Goal: Task Accomplishment & Management: Use online tool/utility

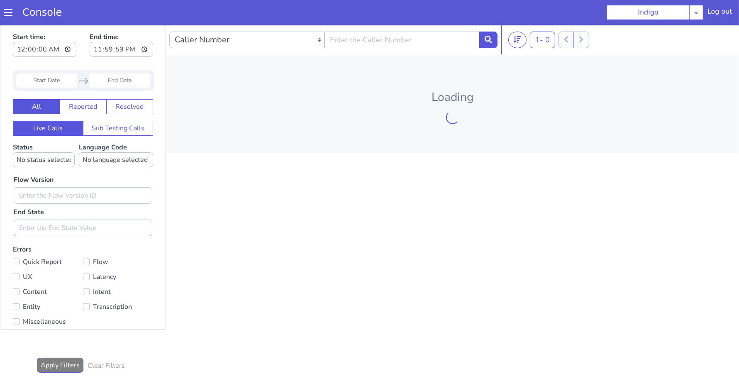
click at [42, 81] on input "Start Date" at bounding box center [46, 80] width 61 height 14
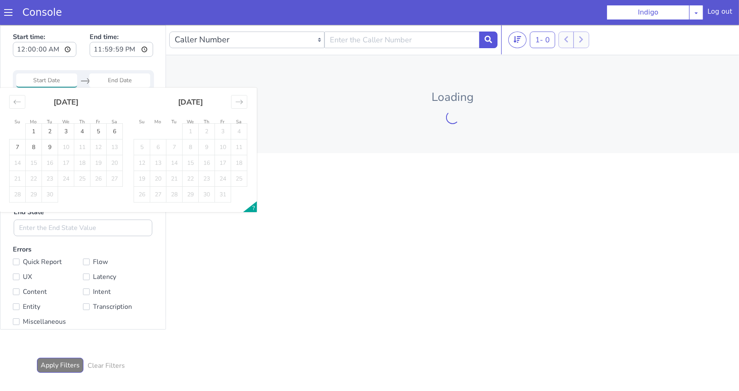
click at [205, 76] on div "Loading" at bounding box center [452, 104] width 573 height 98
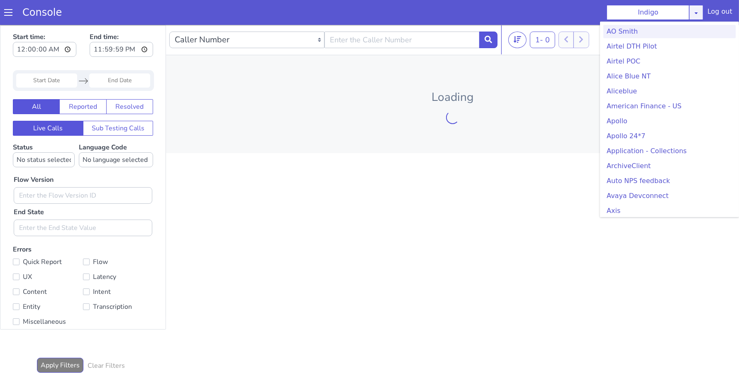
click at [700, 13] on icon at bounding box center [696, 13] width 7 height 7
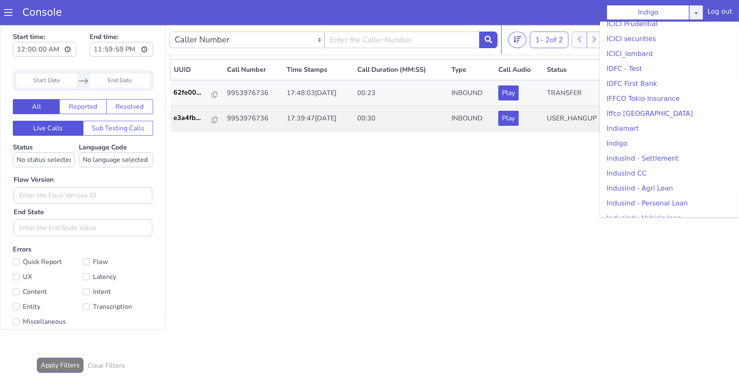
scroll to position [980, 0]
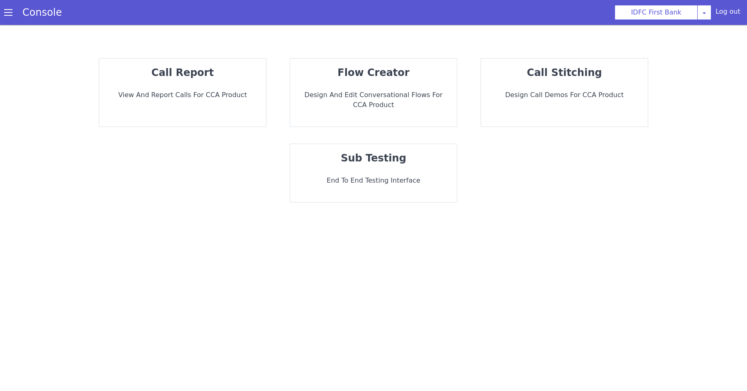
click at [389, 169] on div "sub testing End to End Testing Interface" at bounding box center [373, 173] width 167 height 58
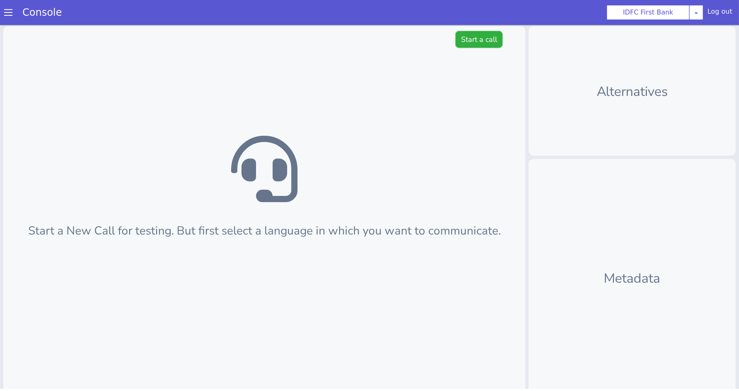
click at [467, 40] on button "Start a call" at bounding box center [479, 39] width 47 height 17
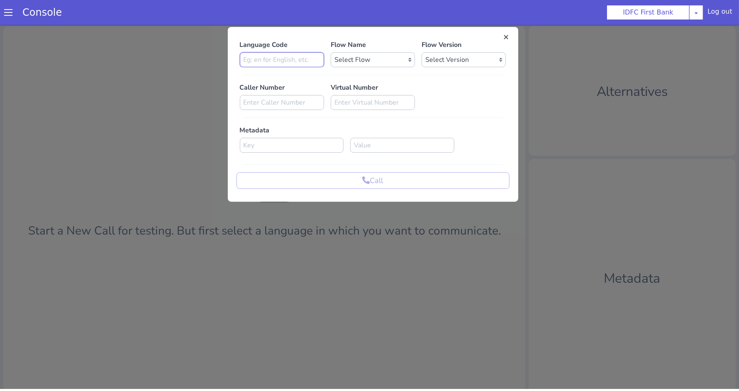
click at [284, 57] on input at bounding box center [282, 59] width 84 height 15
click at [353, 54] on select "Select Flow IDFC - [PERSON_NAME] Flexi Rough work IDFC Test - English SA Fundin…" at bounding box center [373, 59] width 84 height 15
select select "ae9ddda4-f15f-4950-9d27-964ad089df79"
click at [451, 59] on select "Select Version 0.0.33 0.0.32 0.0.31 0.0.30 0.0.29 0.0.28 0.0.27 0.0.26 0.0.25 0…" at bounding box center [464, 59] width 84 height 15
select select "0.0.33"
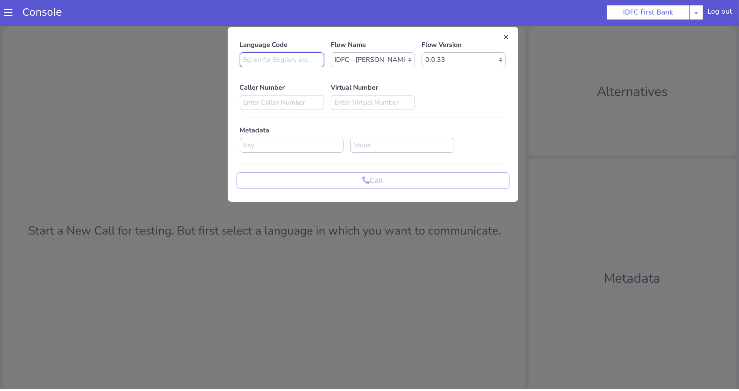
click at [281, 59] on input at bounding box center [282, 59] width 84 height 15
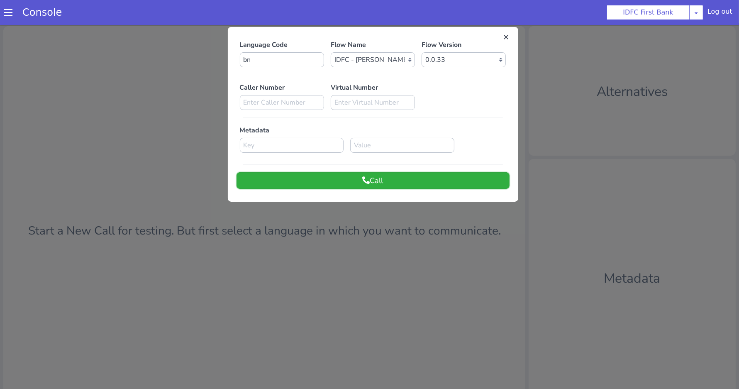
click at [332, 177] on button "Call" at bounding box center [373, 180] width 273 height 17
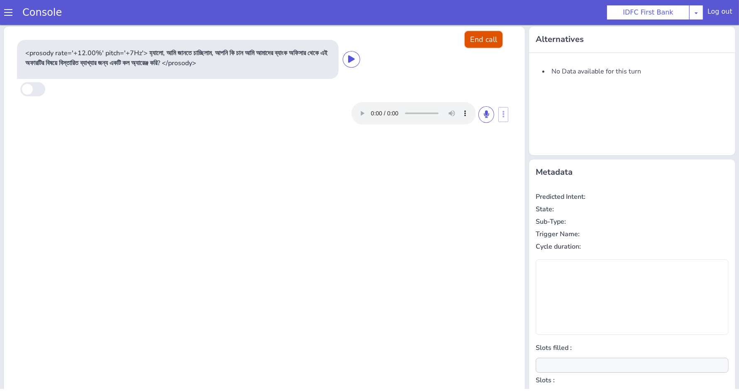
click at [482, 35] on button "End call" at bounding box center [484, 39] width 38 height 17
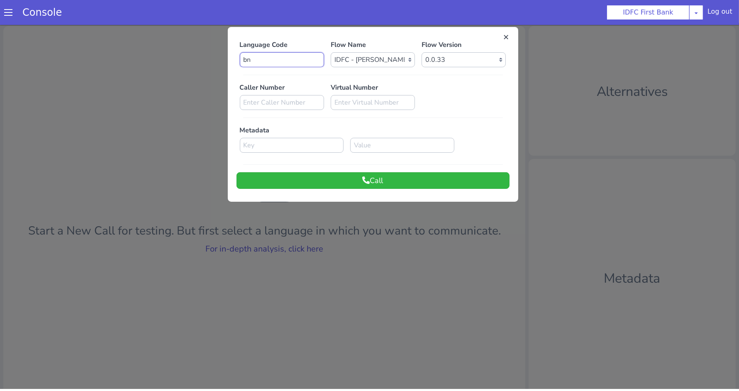
drag, startPoint x: 285, startPoint y: 61, endPoint x: 206, endPoint y: 58, distance: 79.3
click at [206, 58] on div "Language Code bn Flow Name Select Flow IDFC - [PERSON_NAME] Flexi Rough work ID…" at bounding box center [369, 223] width 739 height 395
click at [307, 182] on button "Call" at bounding box center [373, 180] width 273 height 17
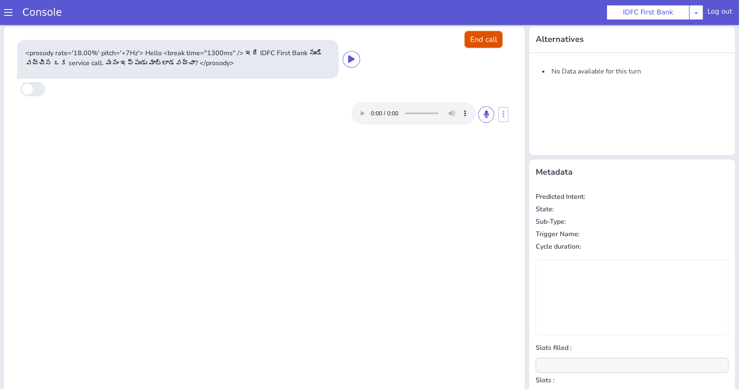
click at [473, 39] on button "End call" at bounding box center [484, 39] width 38 height 17
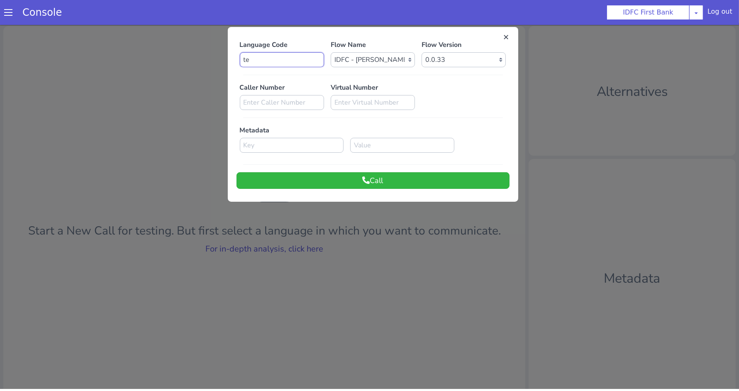
drag, startPoint x: 261, startPoint y: 58, endPoint x: 242, endPoint y: 59, distance: 18.7
click at [242, 59] on input "te" at bounding box center [282, 59] width 84 height 15
click at [329, 186] on button "Call" at bounding box center [373, 180] width 273 height 17
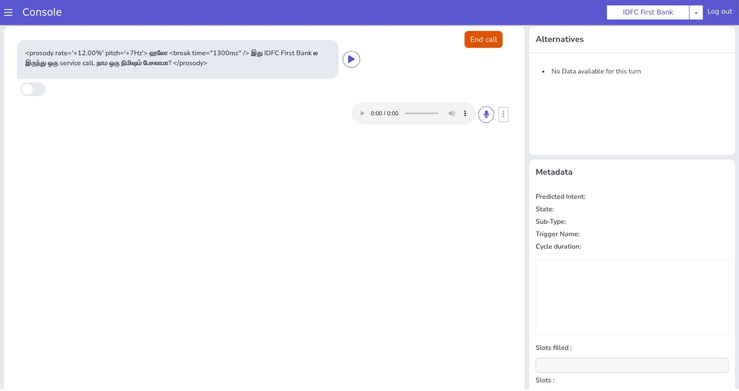
click at [465, 42] on button "End call" at bounding box center [484, 39] width 38 height 17
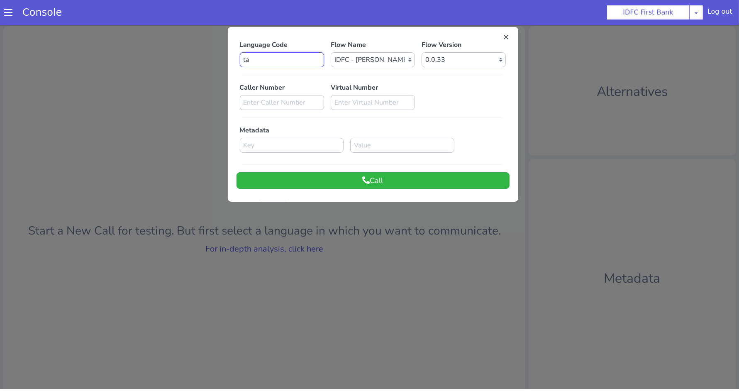
click at [250, 61] on input "ta" at bounding box center [282, 59] width 84 height 15
type input "t"
click at [322, 185] on button "Call" at bounding box center [373, 180] width 273 height 17
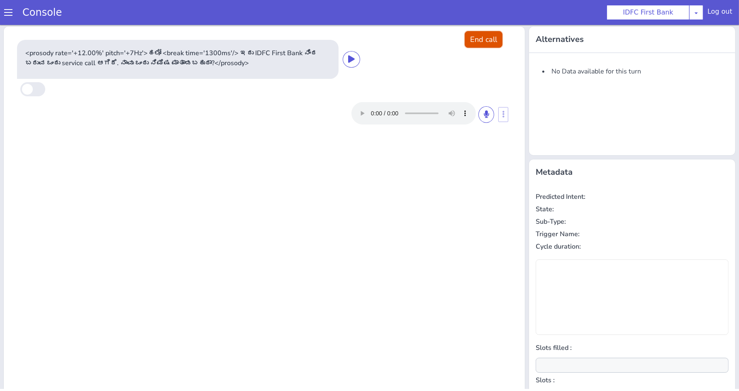
click at [481, 41] on button "End call" at bounding box center [484, 39] width 38 height 17
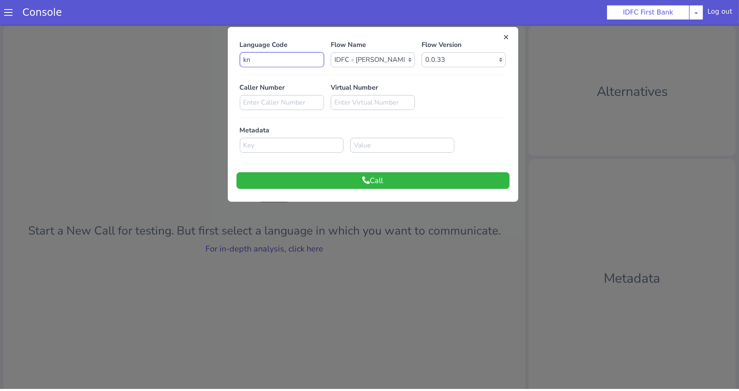
drag, startPoint x: 271, startPoint y: 59, endPoint x: 236, endPoint y: 59, distance: 35.7
click at [240, 59] on input "kn" at bounding box center [282, 59] width 84 height 15
type input "mr"
click at [283, 177] on button "Call" at bounding box center [373, 180] width 273 height 17
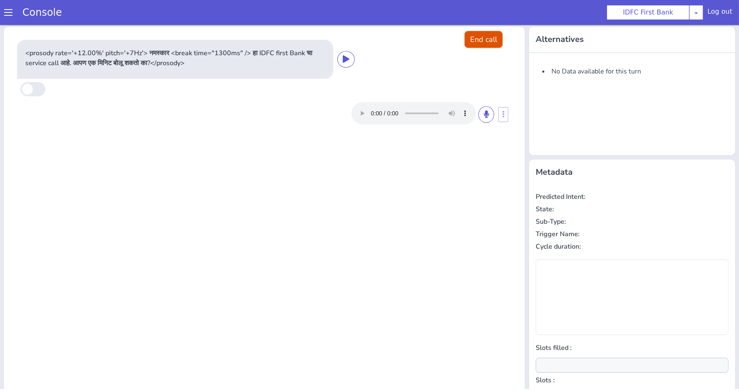
click at [476, 32] on button "End call" at bounding box center [484, 39] width 38 height 17
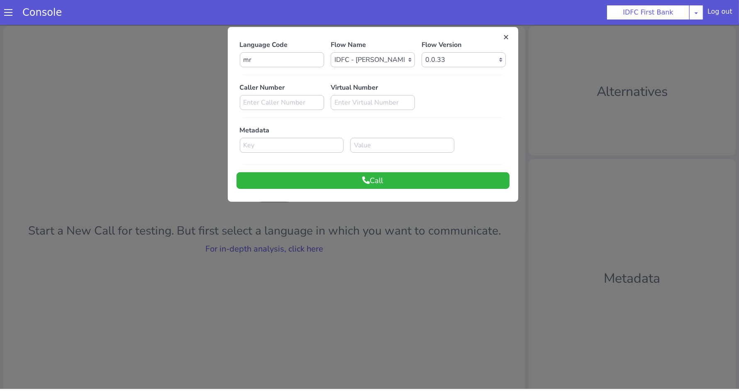
click at [147, 91] on div at bounding box center [369, 206] width 739 height 366
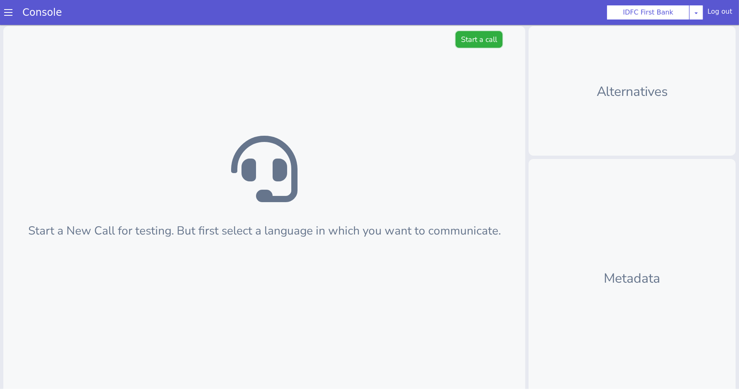
click at [478, 37] on button "Start a call" at bounding box center [479, 39] width 47 height 17
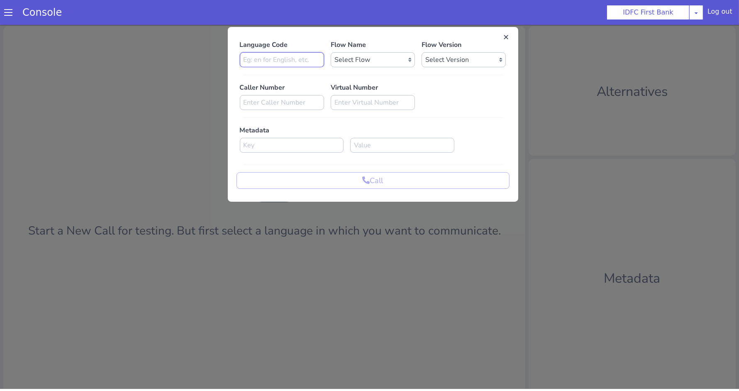
click at [288, 63] on input at bounding box center [282, 59] width 84 height 15
type input "bn"
click at [370, 56] on select "Select Flow IDFC - [PERSON_NAME] Flexi Rough work IDFC Test - English SA Fundin…" at bounding box center [373, 59] width 84 height 15
select select "b1684704-e6df-40aa-891c-83778b95b9d8"
click at [462, 59] on select "Select Version 0.0.2 0.0.1" at bounding box center [464, 59] width 84 height 15
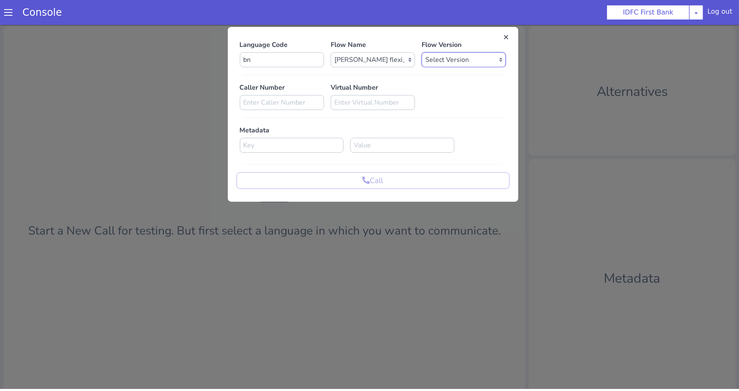
select select "0.0.2"
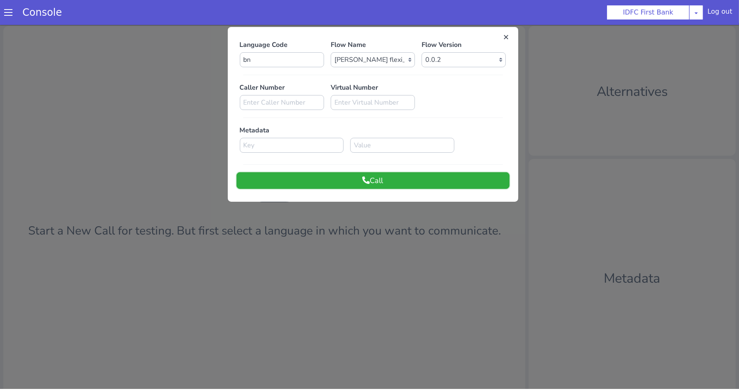
click at [363, 179] on icon at bounding box center [366, 179] width 7 height 7
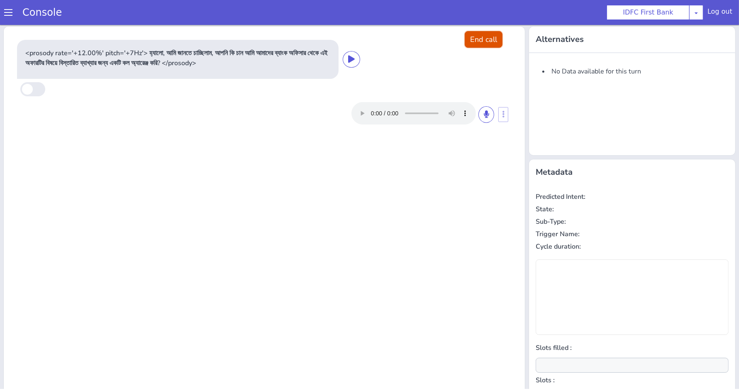
click at [484, 39] on button "End call" at bounding box center [484, 39] width 38 height 17
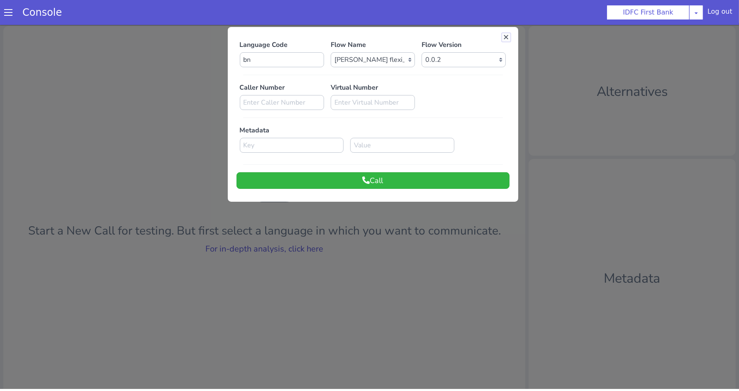
click at [503, 34] on button at bounding box center [506, 37] width 8 height 8
